Goal: Transaction & Acquisition: Purchase product/service

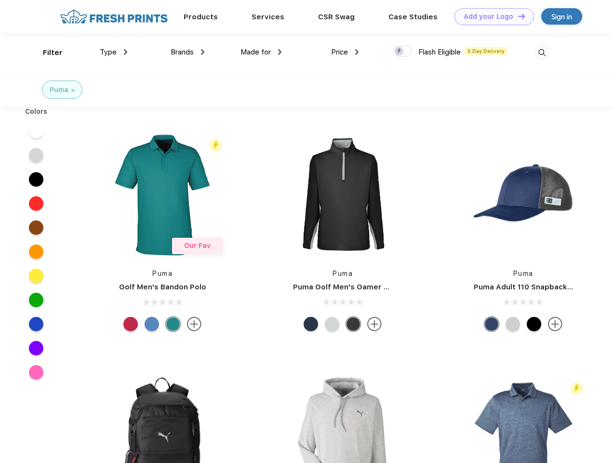
scroll to position [0, 0]
click at [491, 16] on link "Add your Logo Design Tool" at bounding box center [494, 16] width 80 height 17
click at [0, 0] on div "Design Tool" at bounding box center [0, 0] width 0 height 0
click at [517, 16] on link "Add your Logo Design Tool" at bounding box center [494, 16] width 80 height 17
click at [46, 53] on div "Filter" at bounding box center [53, 52] width 20 height 11
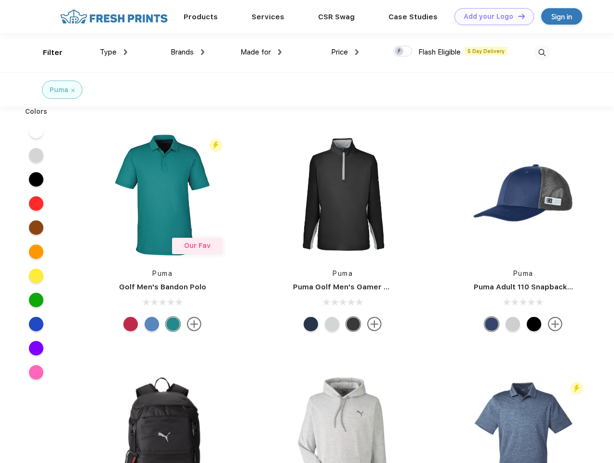
click at [114, 52] on span "Type" at bounding box center [108, 52] width 17 height 9
click at [187, 52] on span "Brands" at bounding box center [182, 52] width 23 height 9
click at [261, 52] on span "Made for" at bounding box center [255, 52] width 30 height 9
click at [345, 52] on span "Price" at bounding box center [339, 52] width 17 height 9
click at [403, 52] on div at bounding box center [402, 51] width 19 height 11
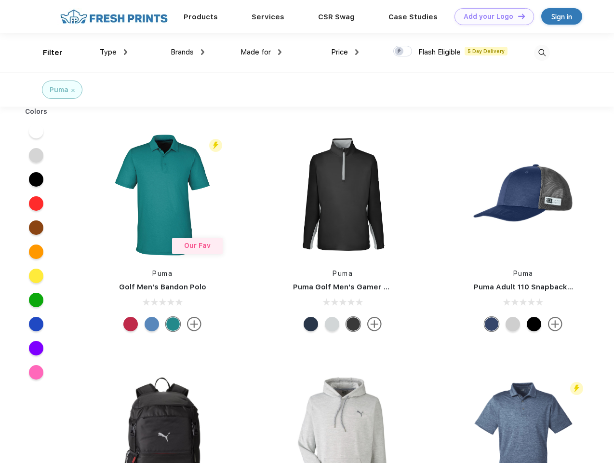
click at [399, 52] on input "checkbox" at bounding box center [396, 48] width 6 height 6
click at [542, 53] on img at bounding box center [542, 53] width 16 height 16
